Goal: Ask a question

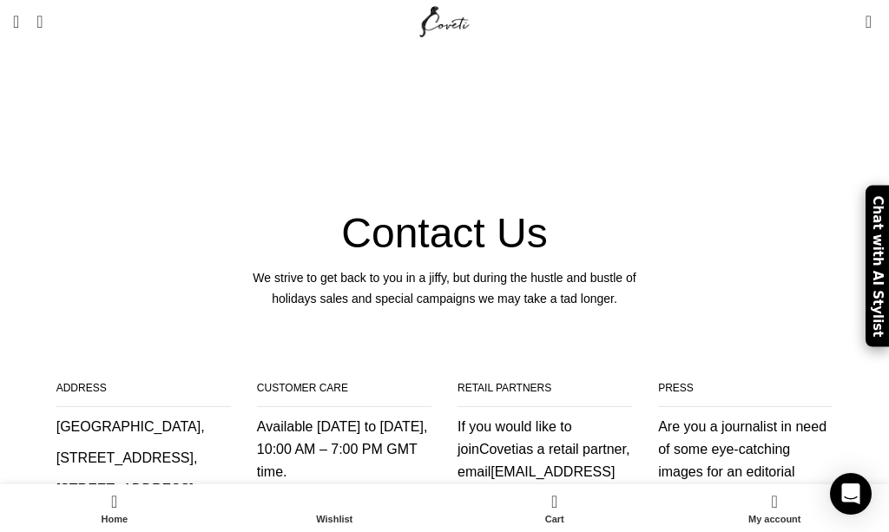
click at [28, 19] on link "Menu" at bounding box center [15, 21] width 23 height 35
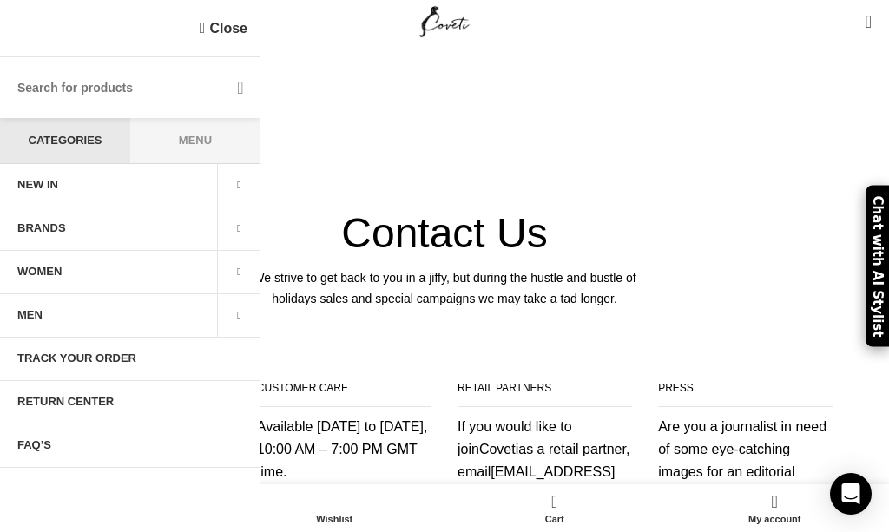
click at [58, 273] on span "WOMEN" at bounding box center [39, 272] width 44 height 14
click at [247, 268] on span at bounding box center [238, 272] width 43 height 43
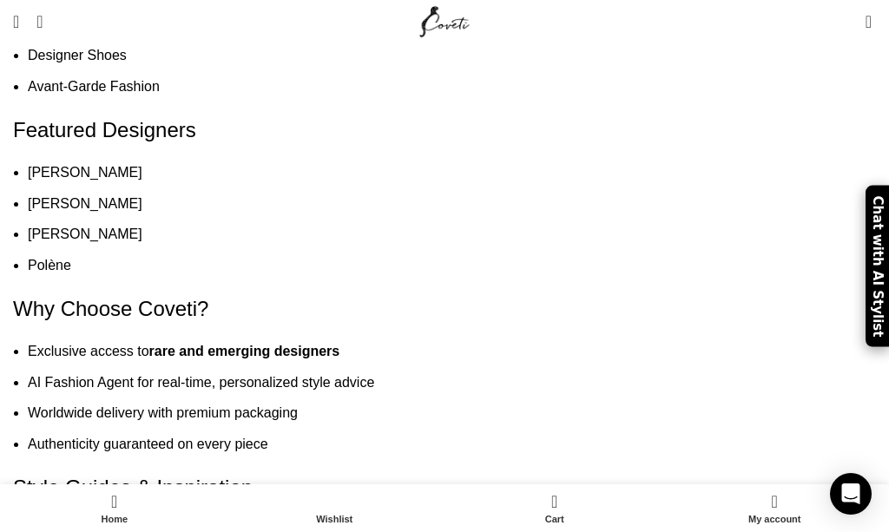
scroll to position [9384, 0]
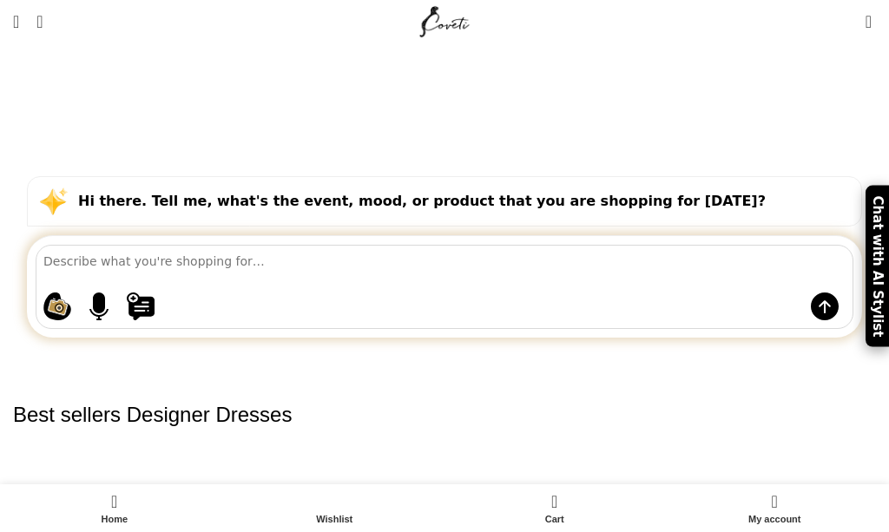
select select "price"
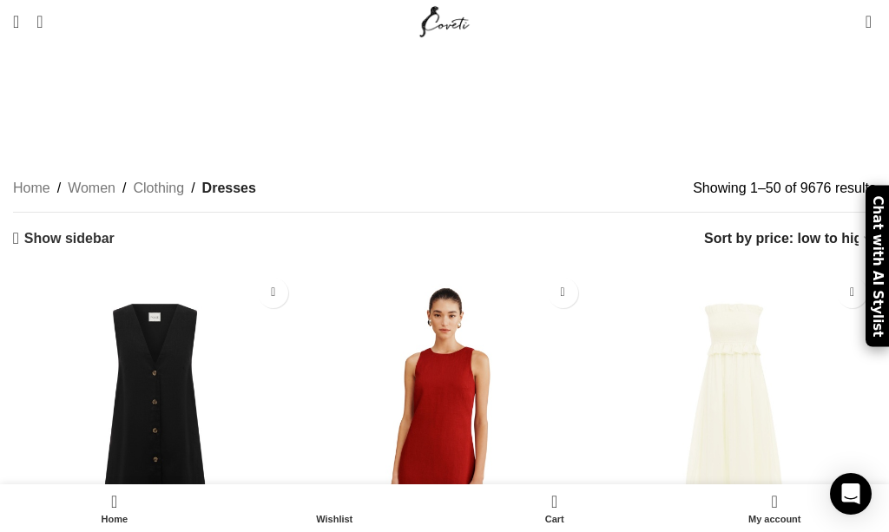
click at [159, 226] on div "Show sidebar Show 50 100 150 Sort by popularity Sort by average rating Sort by …" at bounding box center [444, 238] width 863 height 25
click at [112, 226] on div "Show sidebar Show 50 100 150 Sort by popularity Sort by average rating Sort by …" at bounding box center [444, 238] width 863 height 25
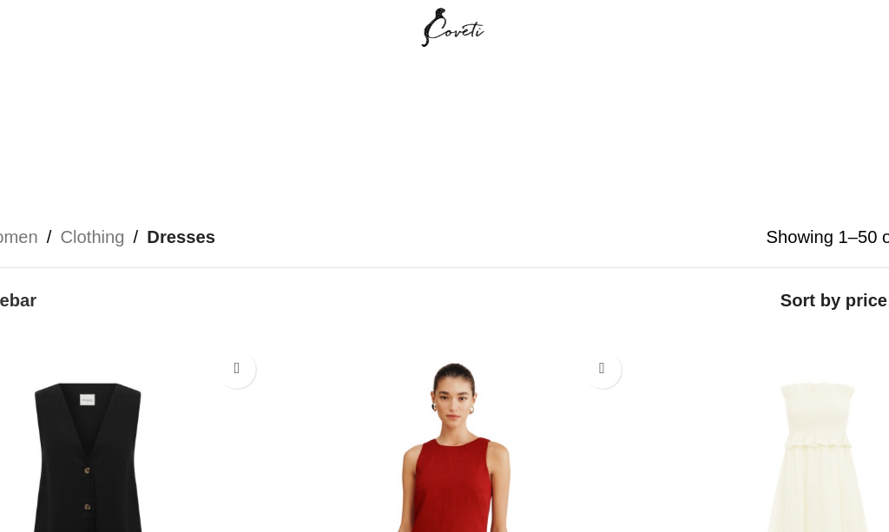
click at [15, 230] on link "Show sidebar" at bounding box center [64, 238] width 102 height 17
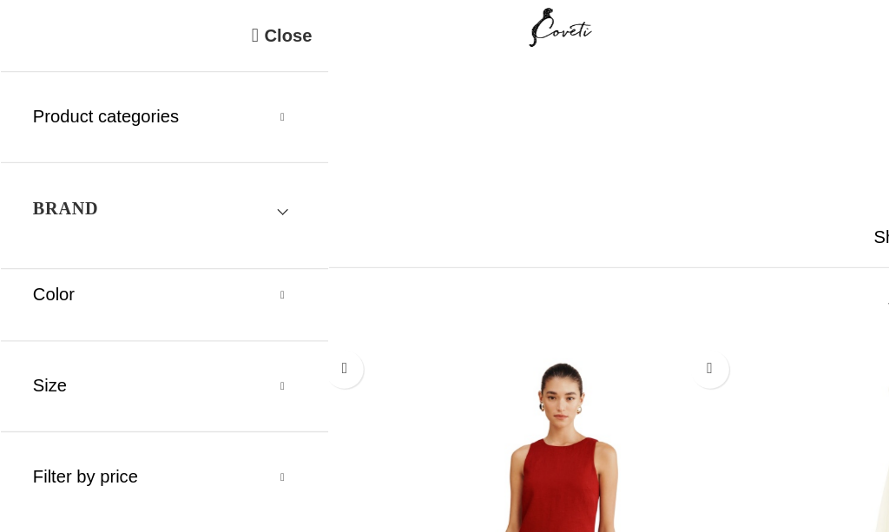
click at [234, 228] on h5 "Color" at bounding box center [130, 233] width 208 height 19
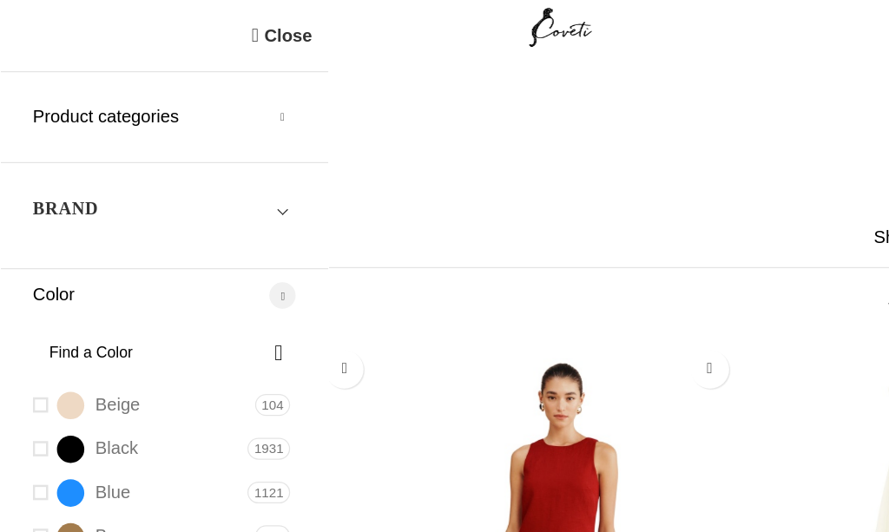
click at [36, 387] on link "Blue Blue" at bounding box center [109, 391] width 166 height 30
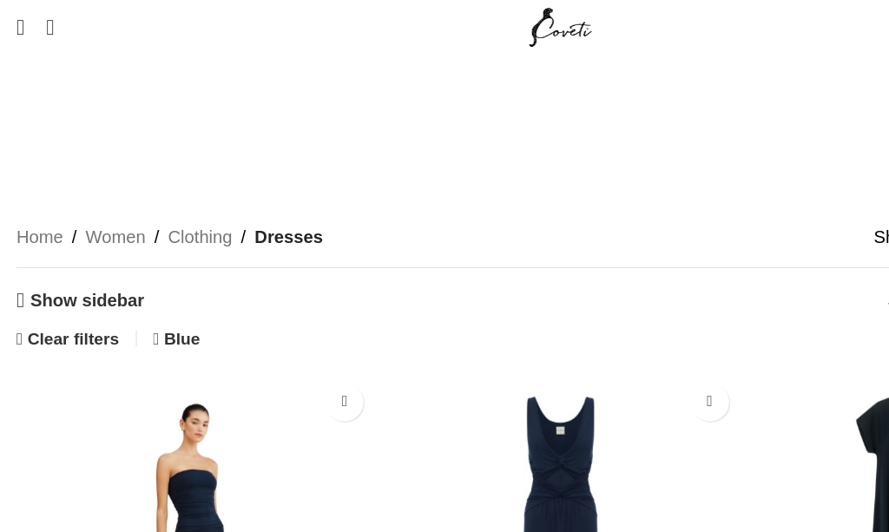
click at [33, 230] on link "Show sidebar" at bounding box center [64, 238] width 102 height 17
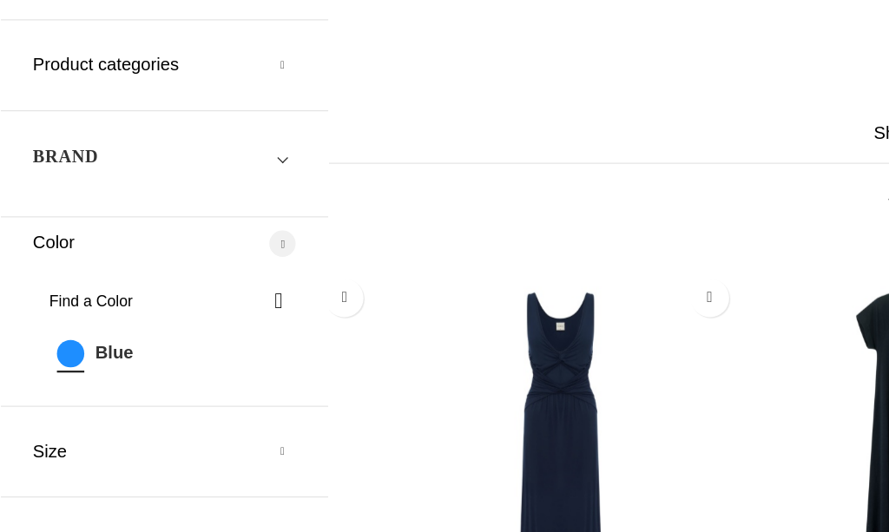
scroll to position [76, 0]
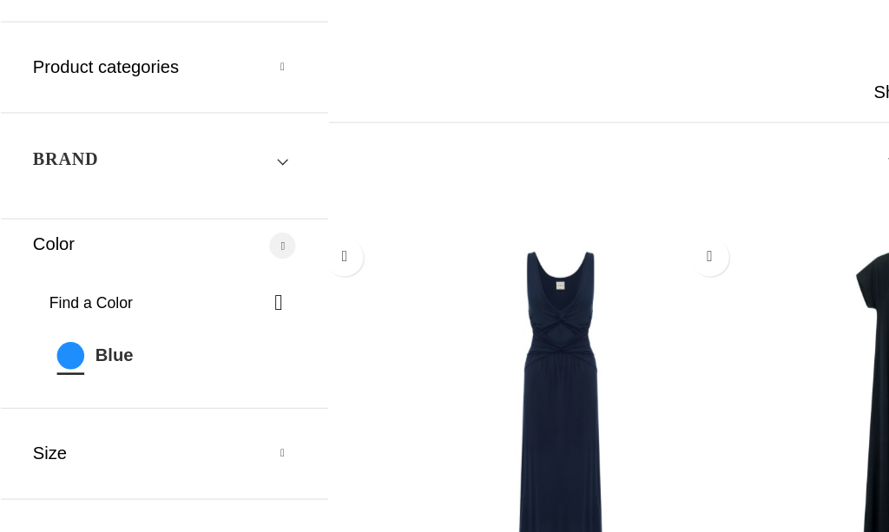
click at [228, 390] on h5 "Size" at bounding box center [130, 399] width 208 height 19
click at [224, 426] on span at bounding box center [216, 444] width 36 height 36
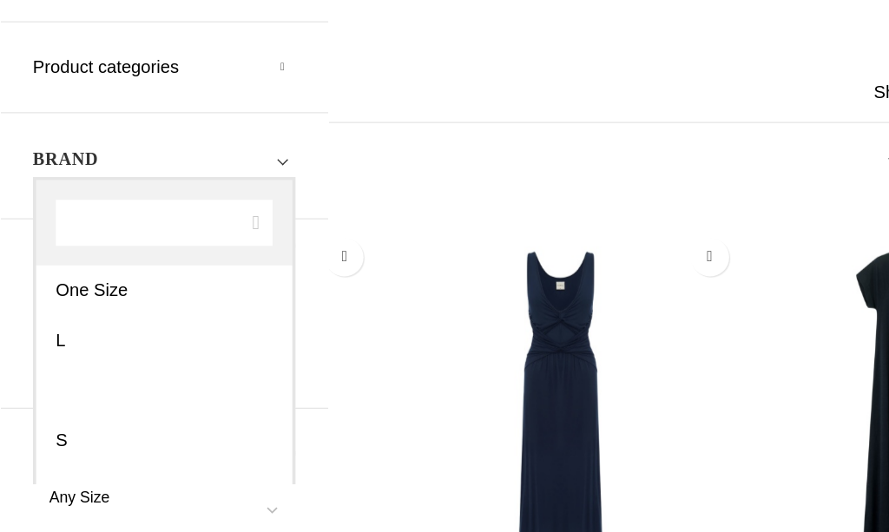
select select "m"
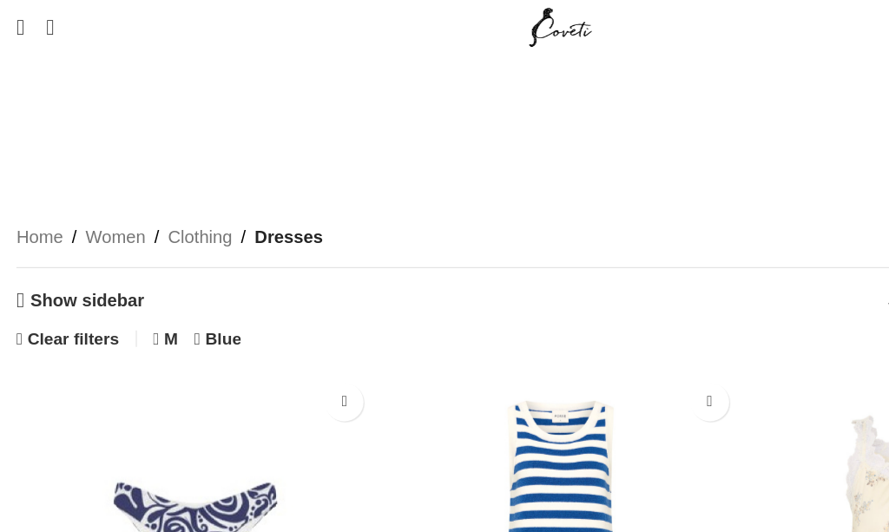
click at [45, 230] on link "Show sidebar" at bounding box center [64, 238] width 102 height 17
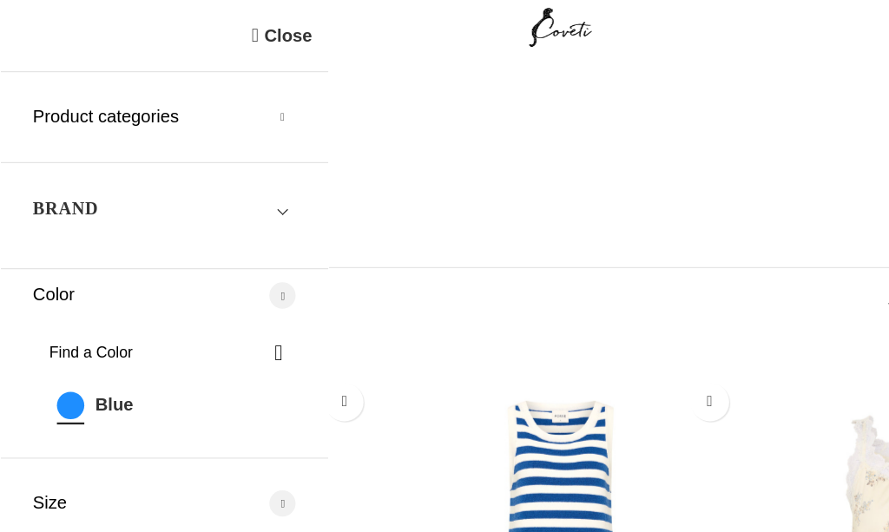
click at [229, 96] on h5 "Product categories" at bounding box center [130, 92] width 208 height 19
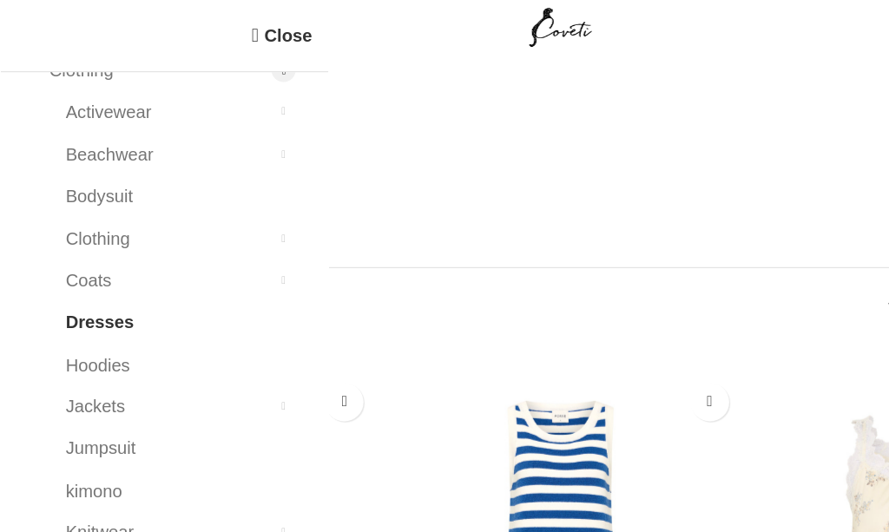
scroll to position [214, 0]
click at [87, 240] on link "Dresses" at bounding box center [132, 256] width 161 height 33
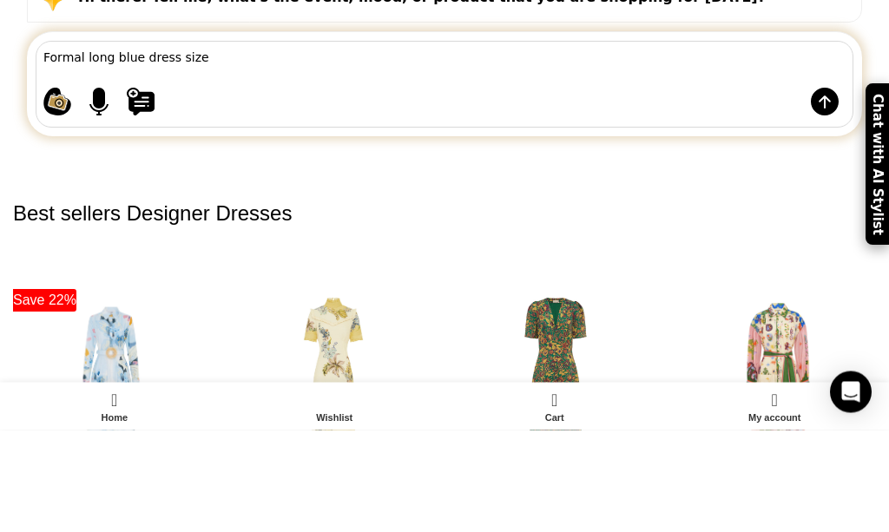
type textarea "Formal long blue dress size m"
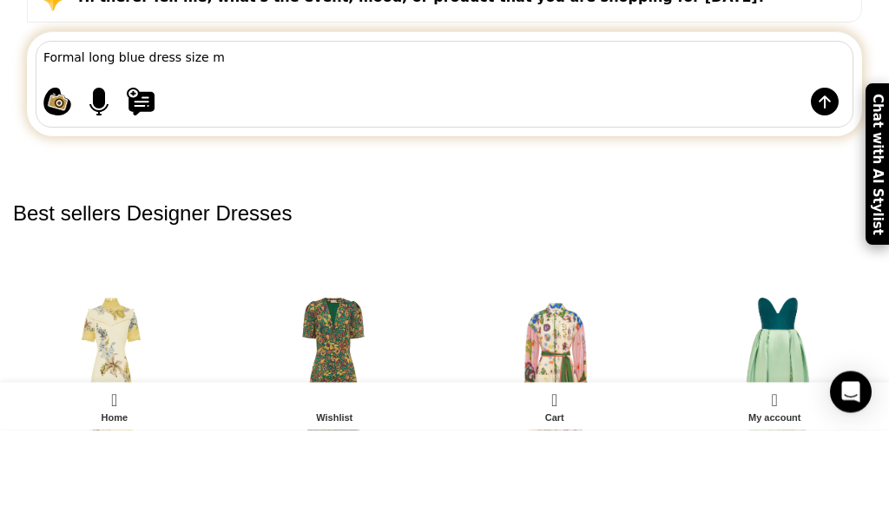
click at [831, 190] on img at bounding box center [825, 204] width 28 height 28
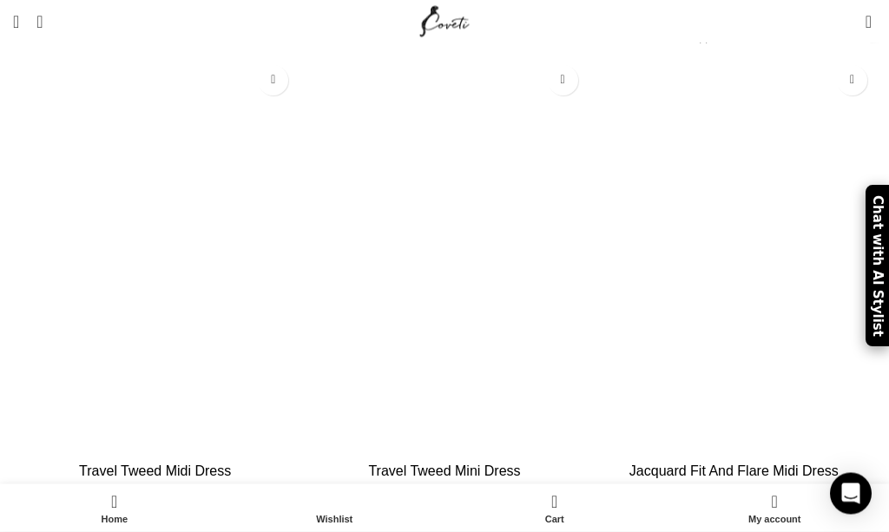
scroll to position [8641, 0]
